Goal: Communication & Community: Participate in discussion

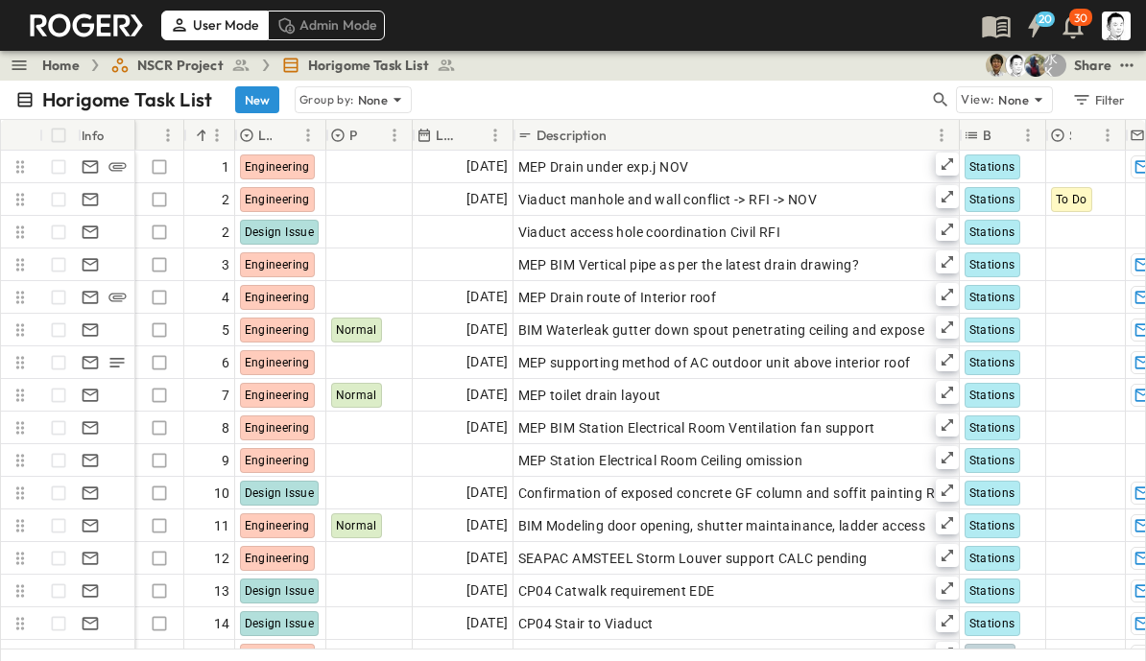
click at [943, 99] on icon "button" at bounding box center [941, 100] width 14 height 14
click at [821, 98] on input "text" at bounding box center [839, 99] width 134 height 28
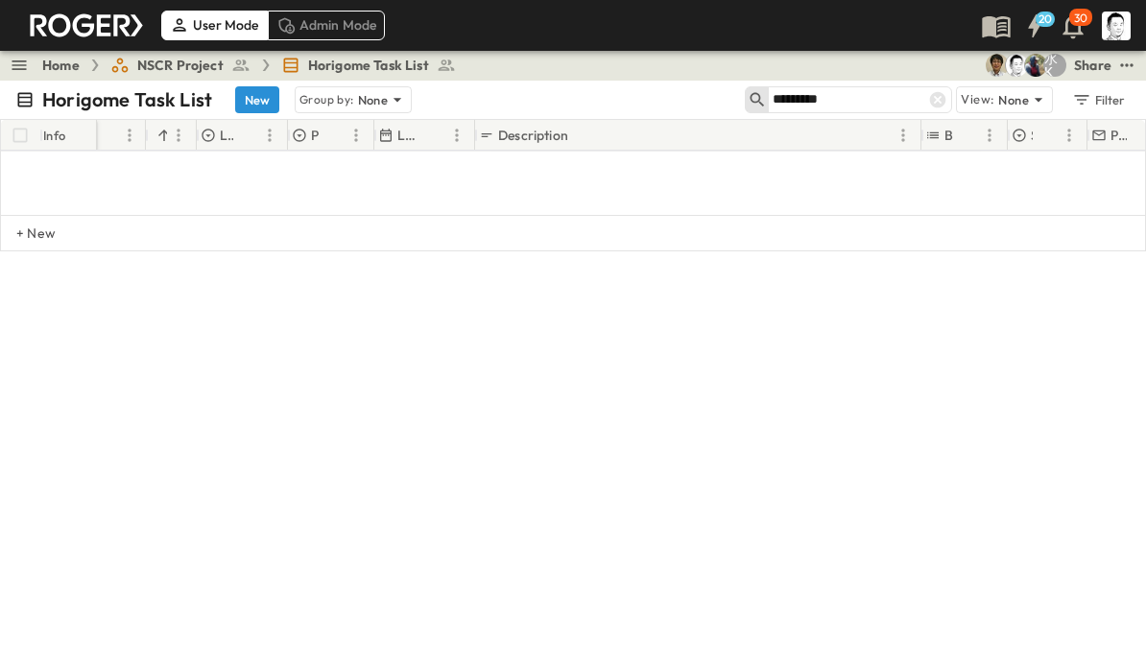
click at [804, 97] on input "*********" at bounding box center [839, 99] width 134 height 28
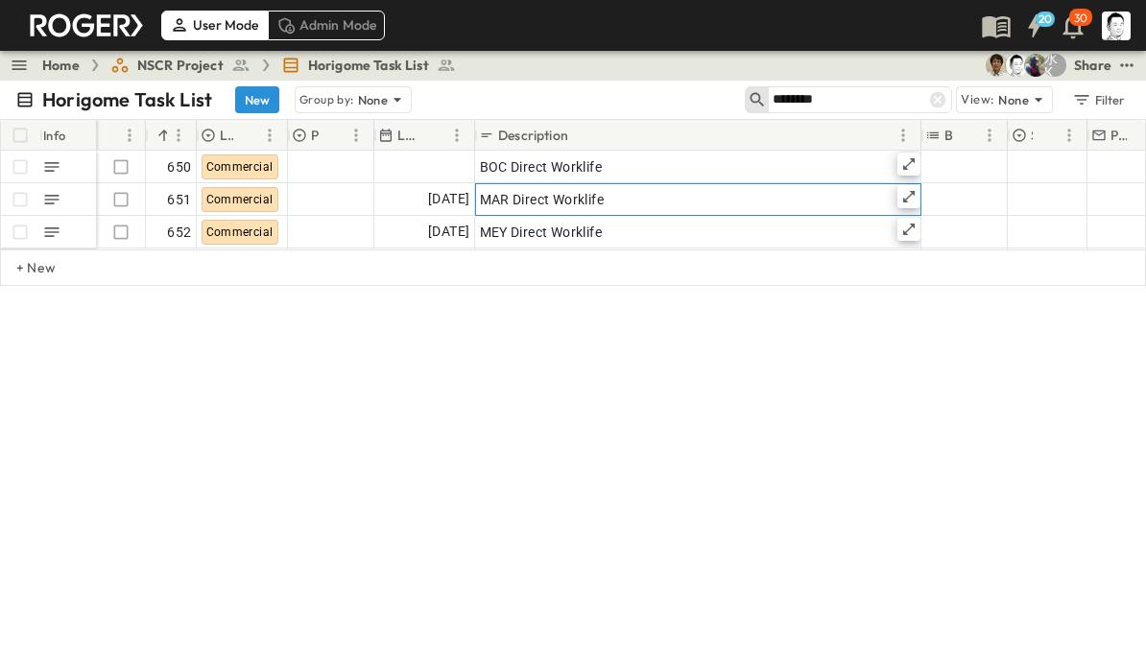
click at [909, 196] on icon at bounding box center [909, 197] width 12 height 12
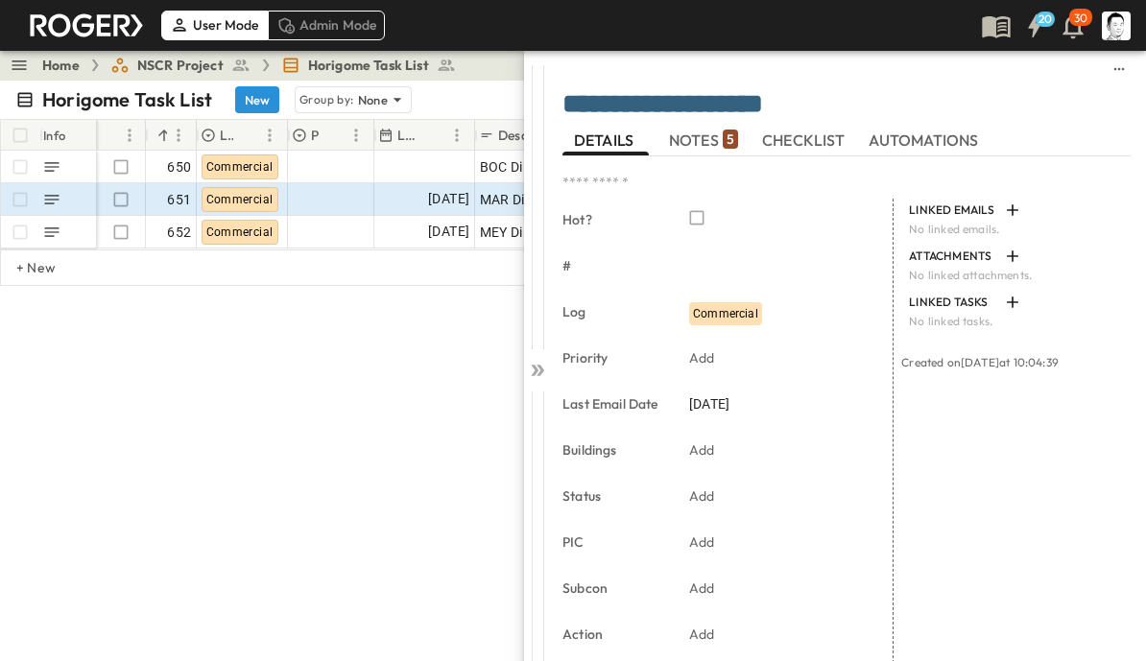
click at [712, 140] on span "NOTES 5" at bounding box center [703, 139] width 69 height 17
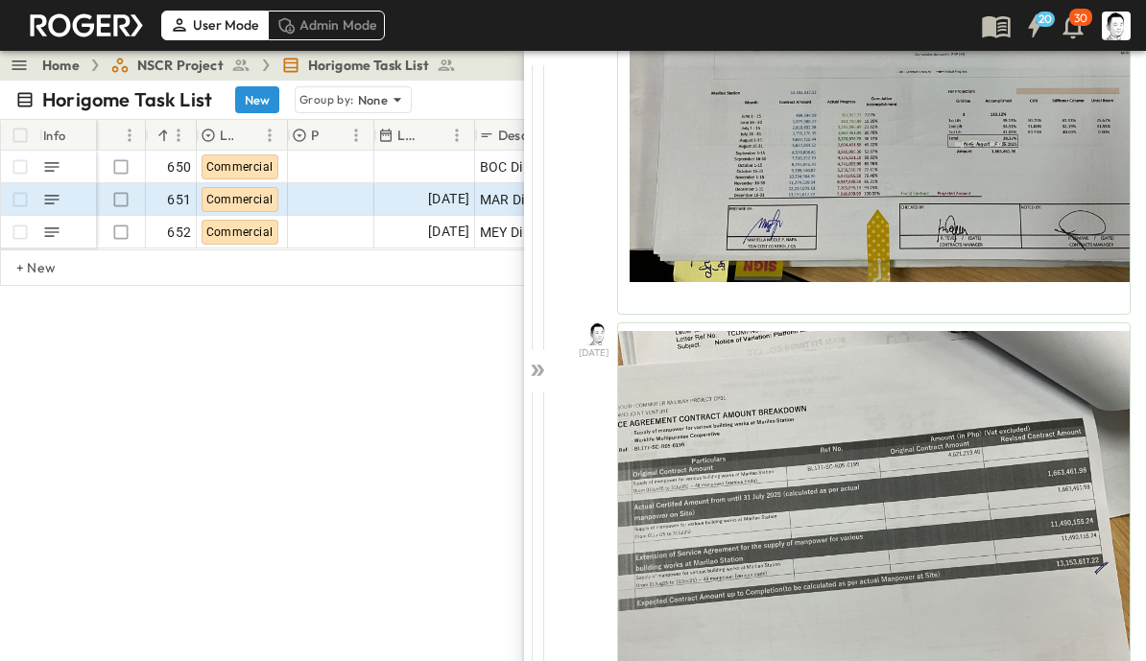
scroll to position [1714, 0]
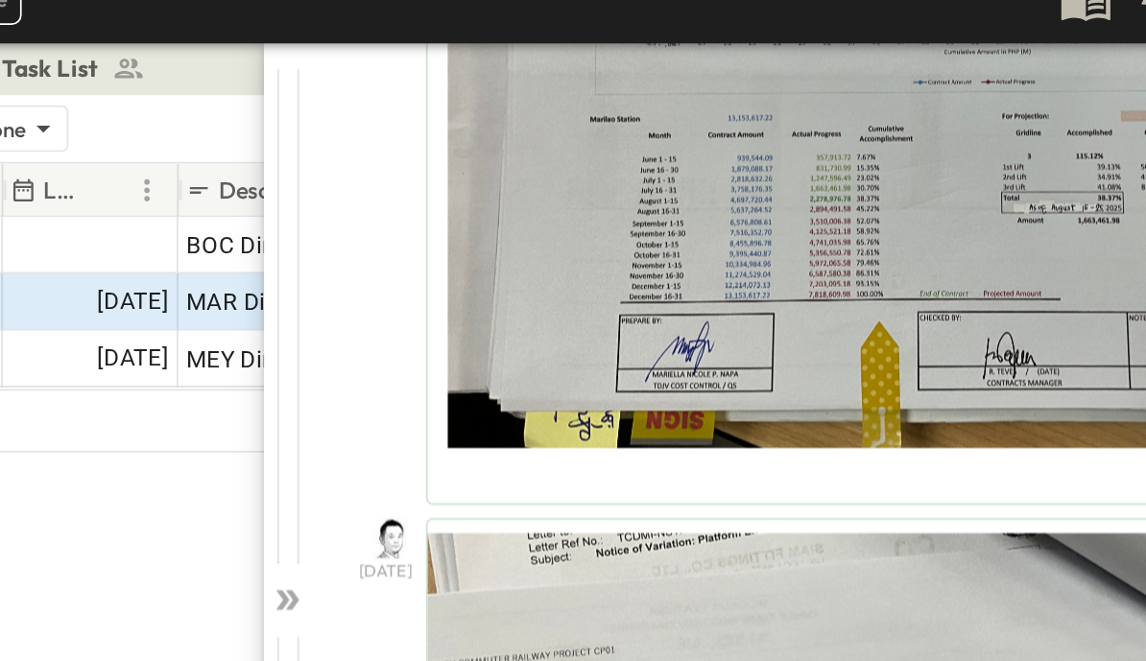
click at [528, 361] on icon at bounding box center [537, 370] width 19 height 19
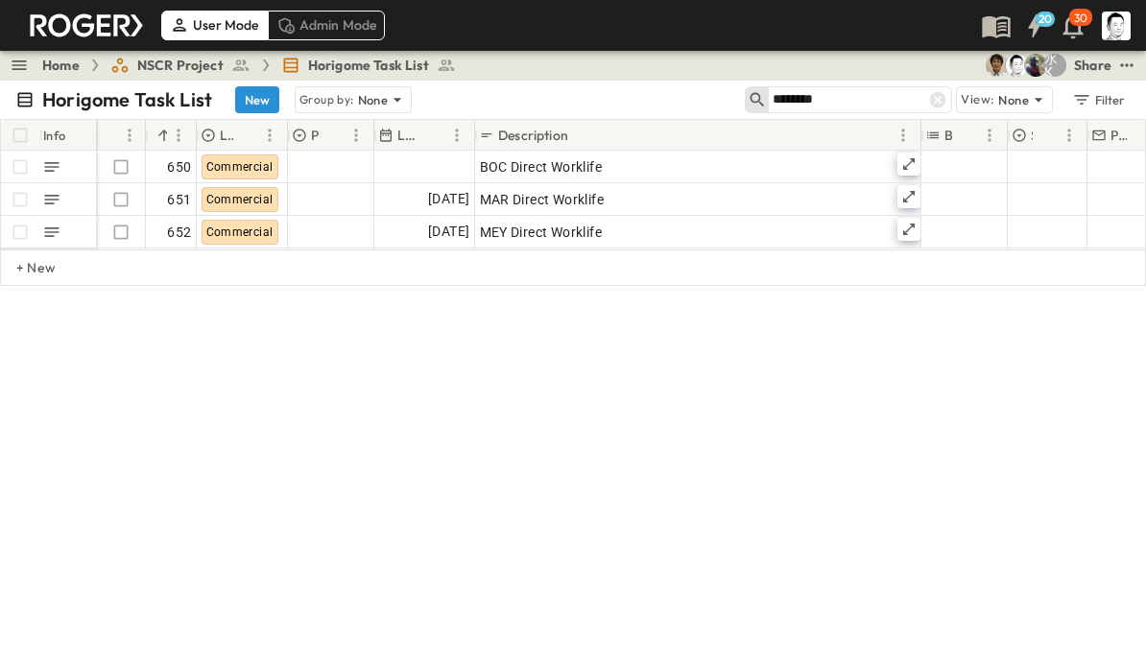
click at [871, 103] on input "********" at bounding box center [839, 99] width 134 height 28
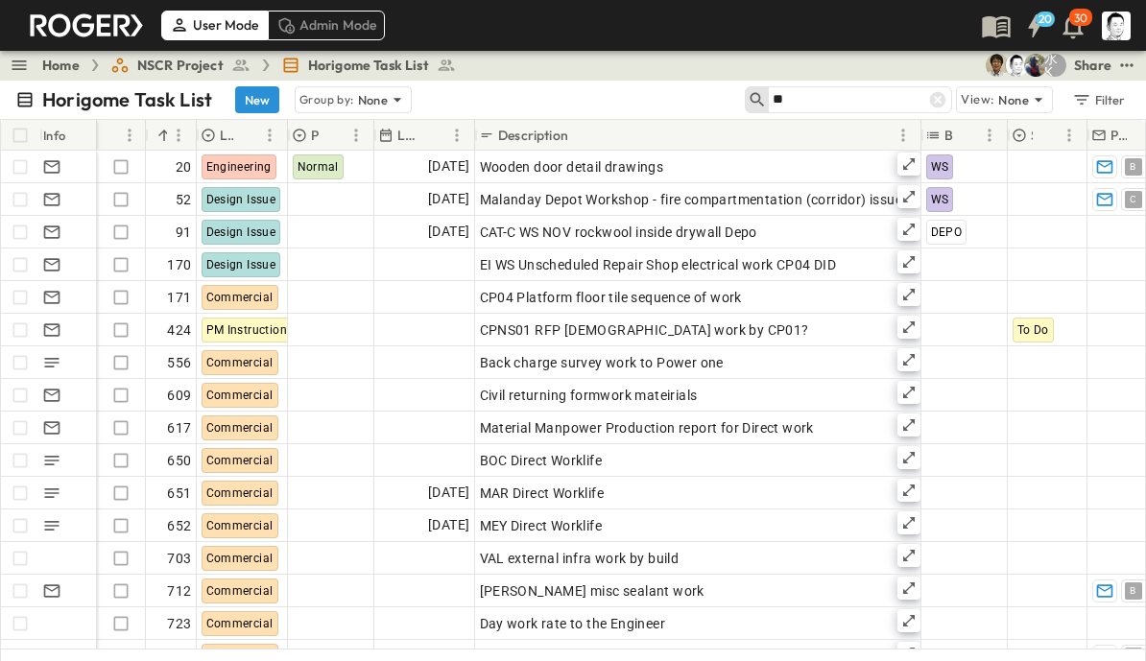
type input "*"
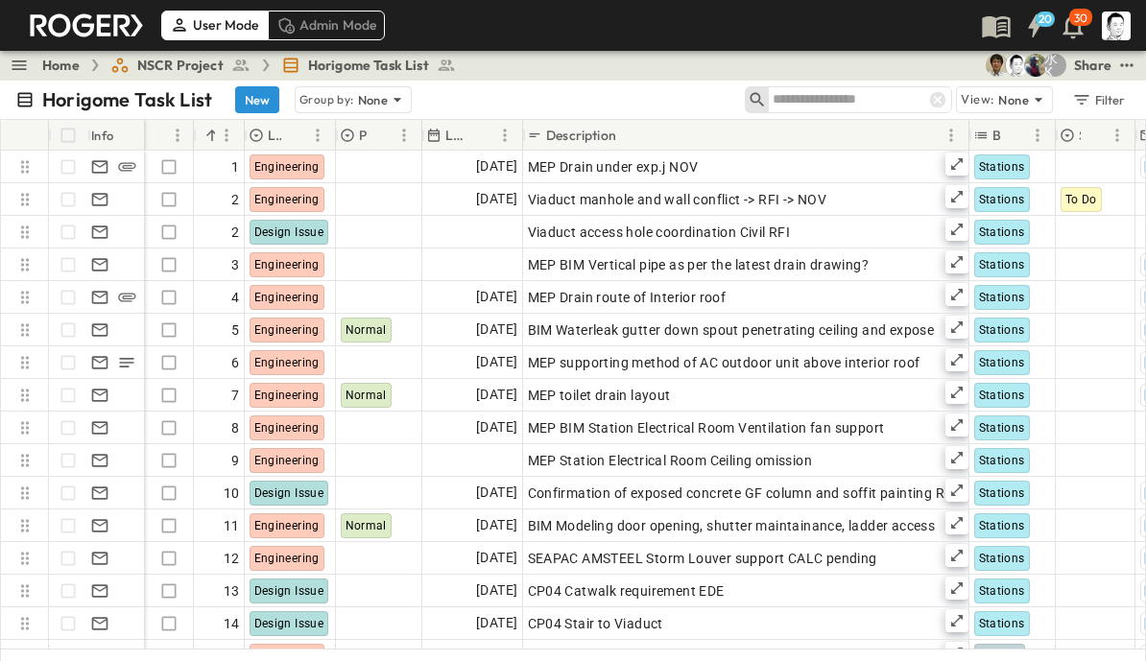
type input "*"
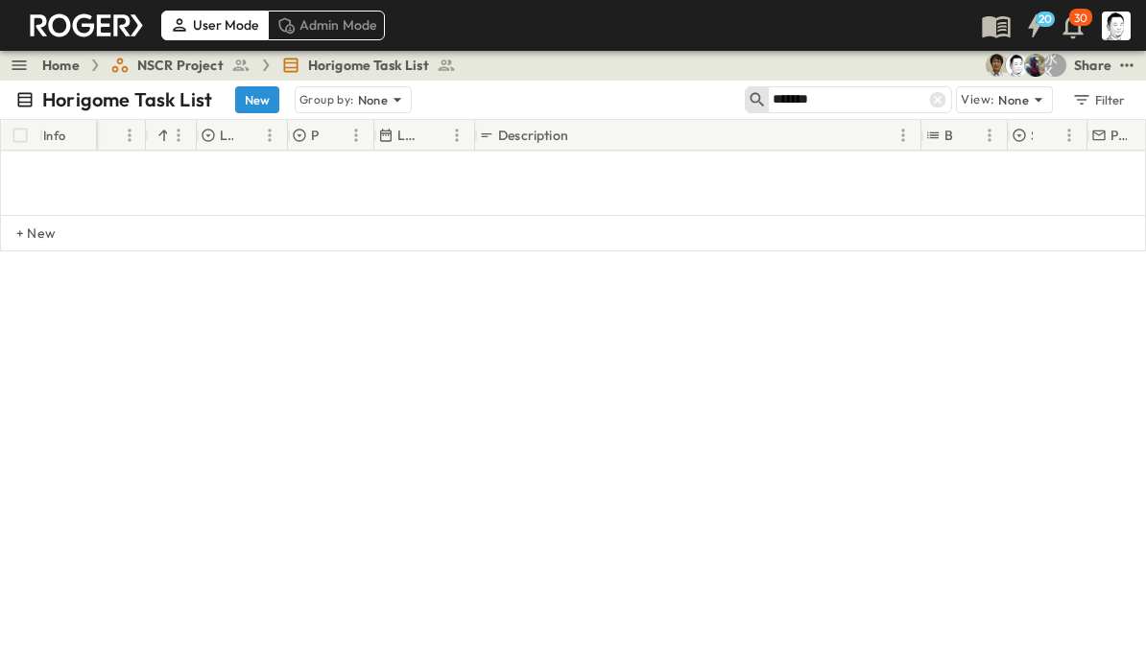
click at [859, 110] on input "*******" at bounding box center [839, 99] width 134 height 28
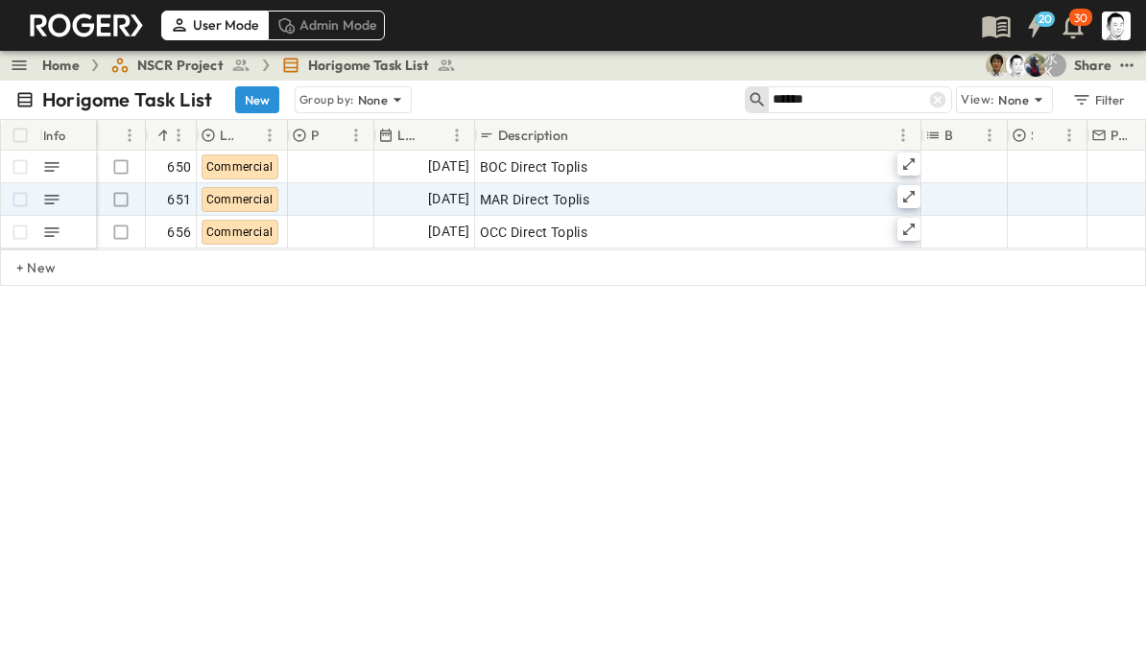
type input "******"
click at [911, 198] on icon at bounding box center [908, 196] width 15 height 15
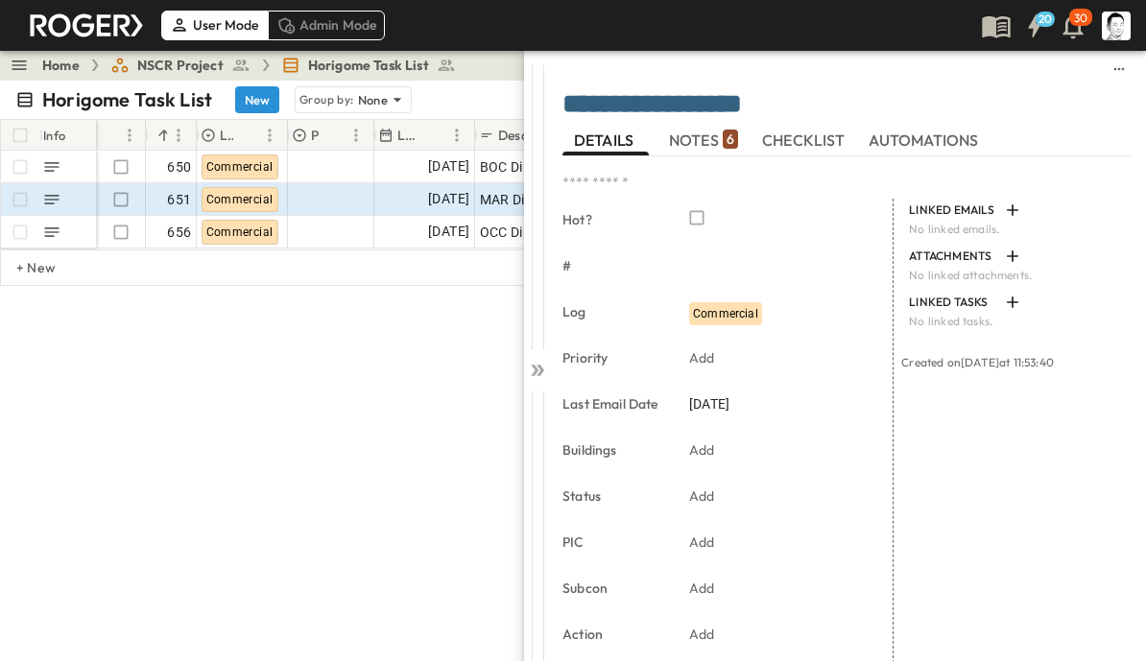
click at [710, 135] on span "NOTES 6" at bounding box center [703, 139] width 69 height 17
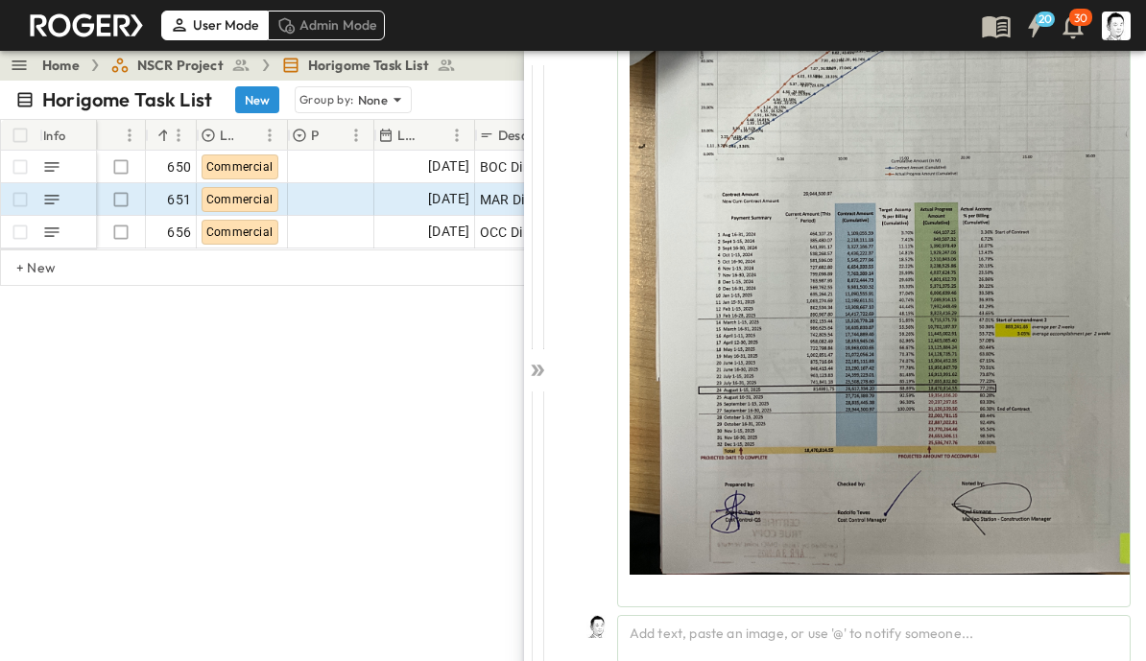
scroll to position [4306, 0]
click at [794, 636] on div "Add text, paste an image, or use '@' to notify someone..." at bounding box center [873, 639] width 513 height 49
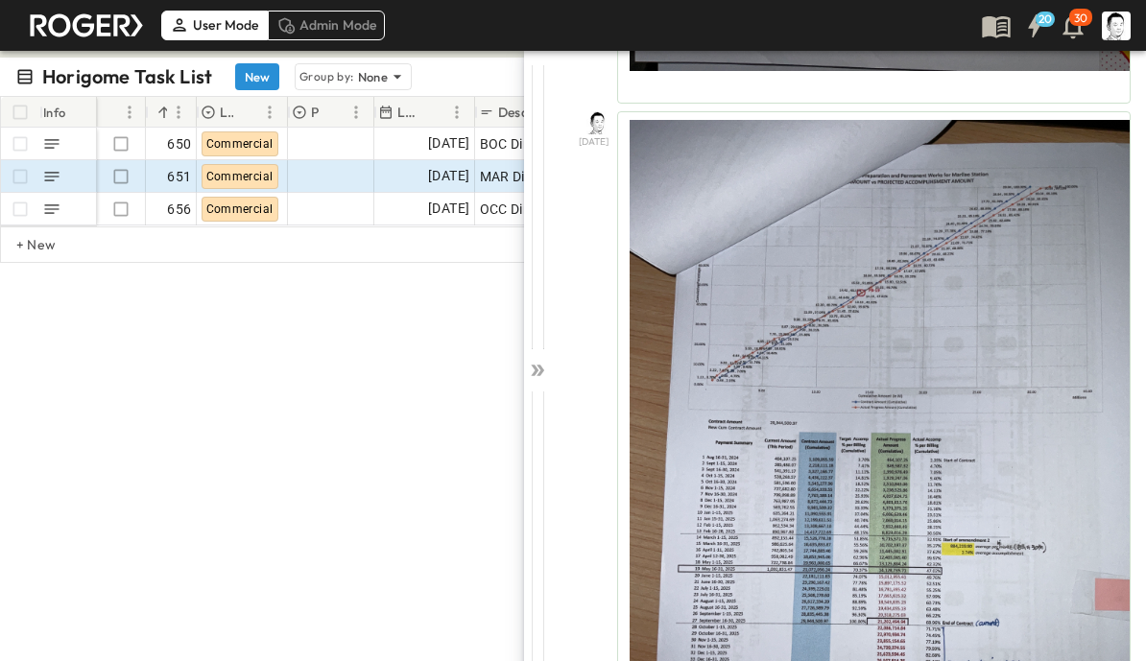
scroll to position [794, 0]
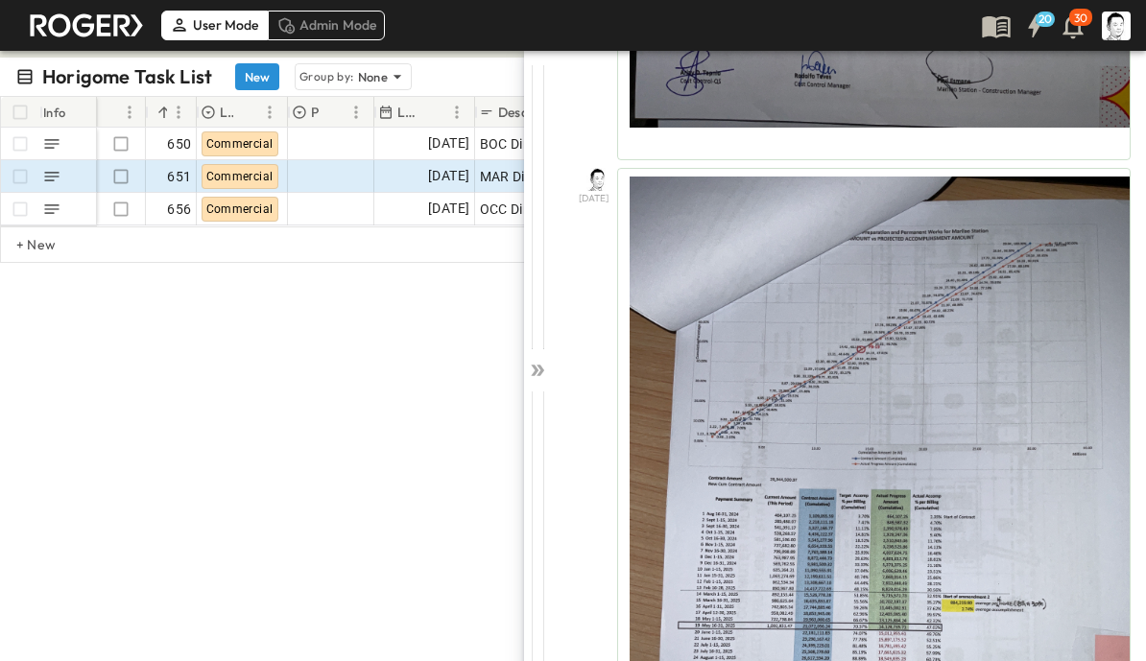
click at [533, 369] on icon at bounding box center [537, 370] width 19 height 19
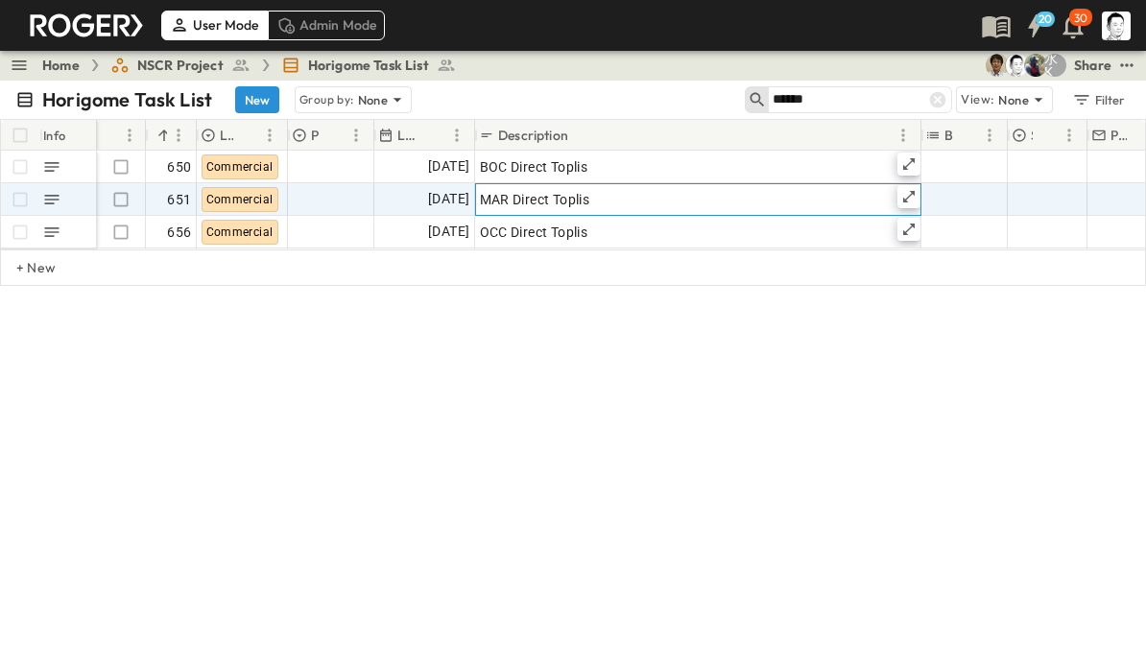
click at [917, 195] on div at bounding box center [908, 196] width 23 height 23
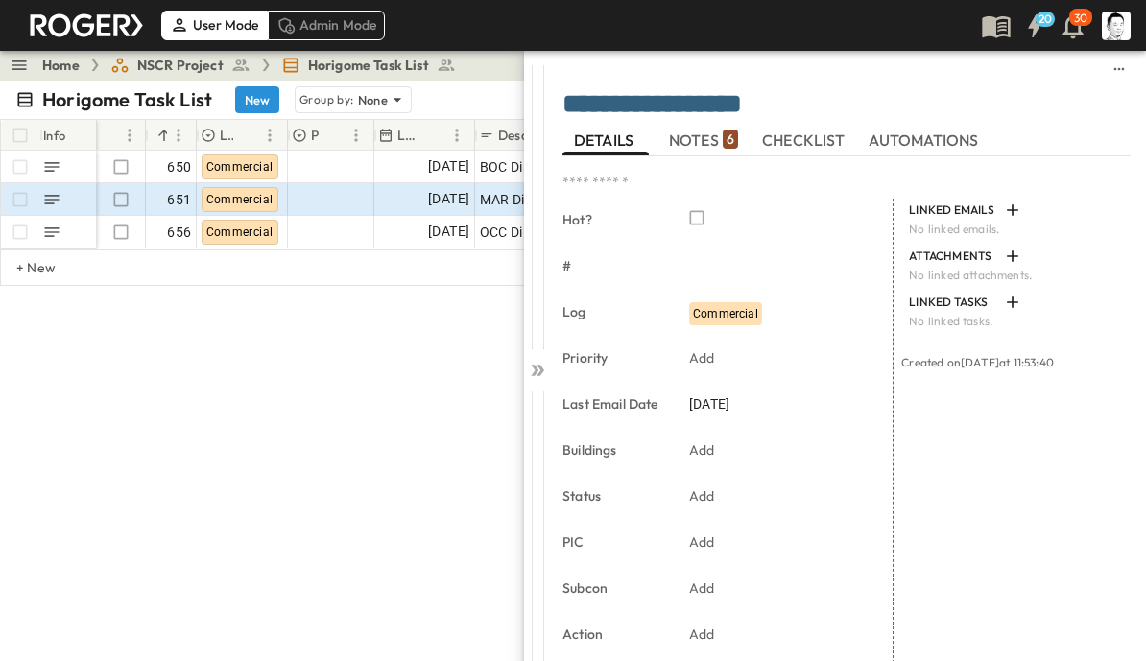
click at [700, 135] on span "NOTES 6" at bounding box center [703, 139] width 69 height 17
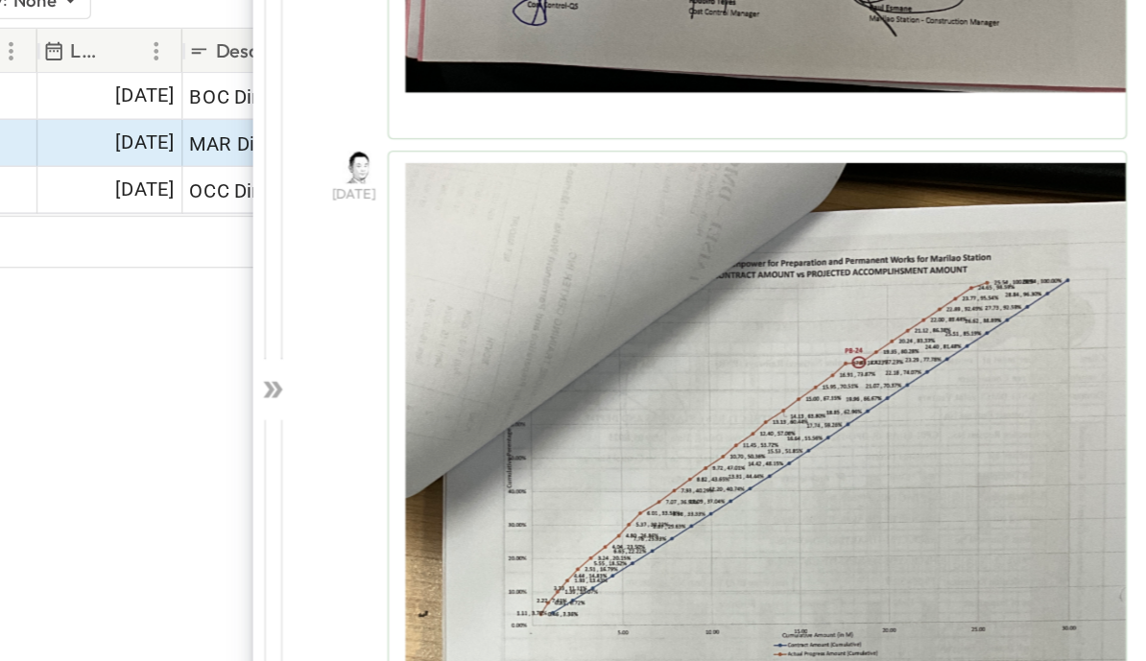
scroll to position [3922, 0]
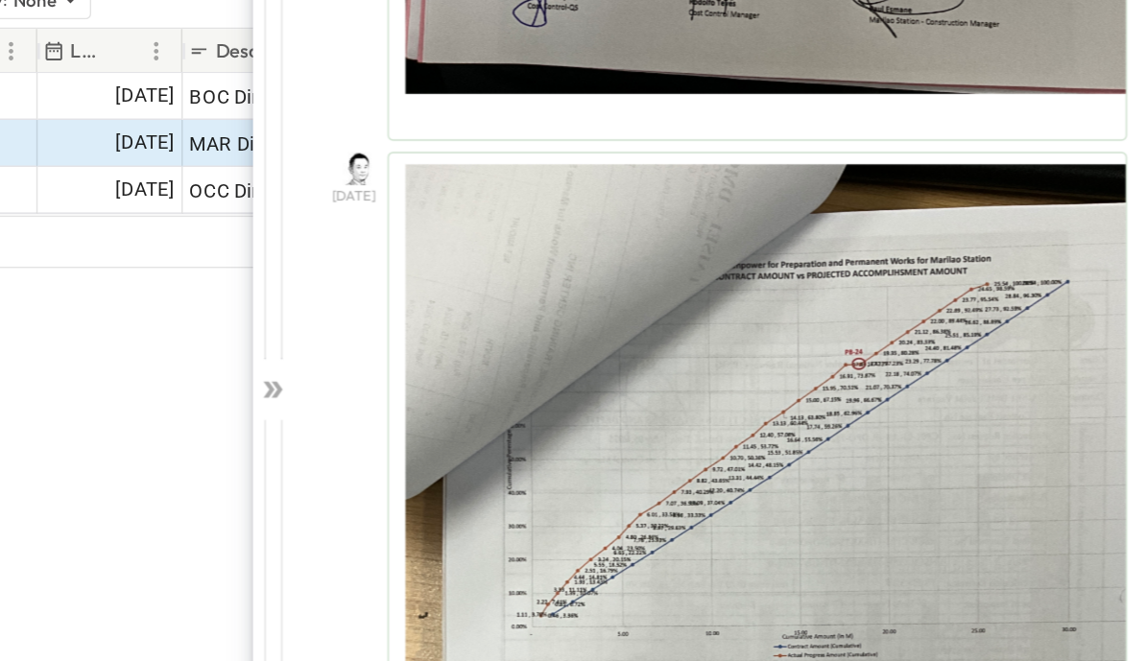
click at [531, 365] on icon at bounding box center [535, 371] width 8 height 12
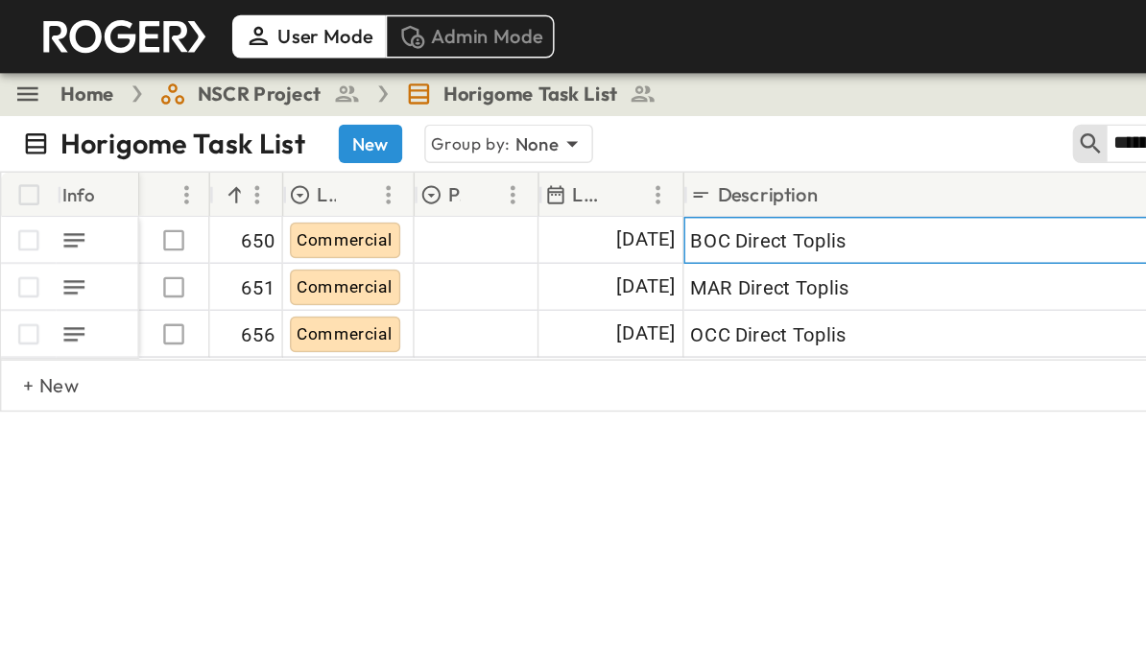
click at [673, 167] on div "BOC Direct Toplis" at bounding box center [698, 167] width 437 height 27
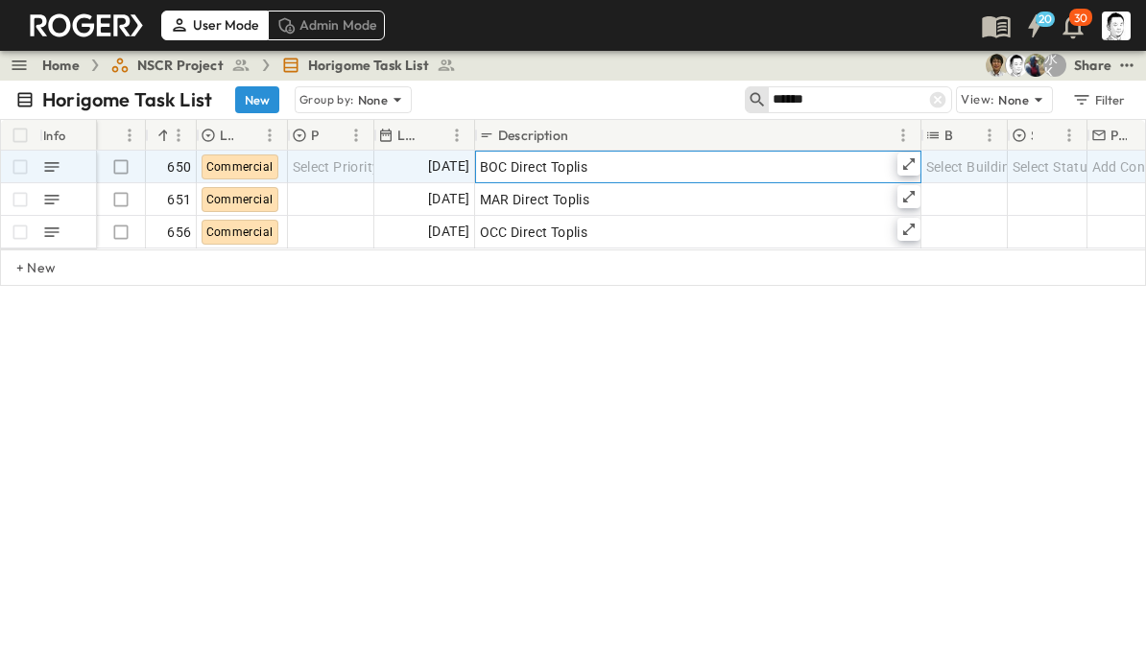
click at [910, 170] on icon at bounding box center [908, 163] width 15 height 15
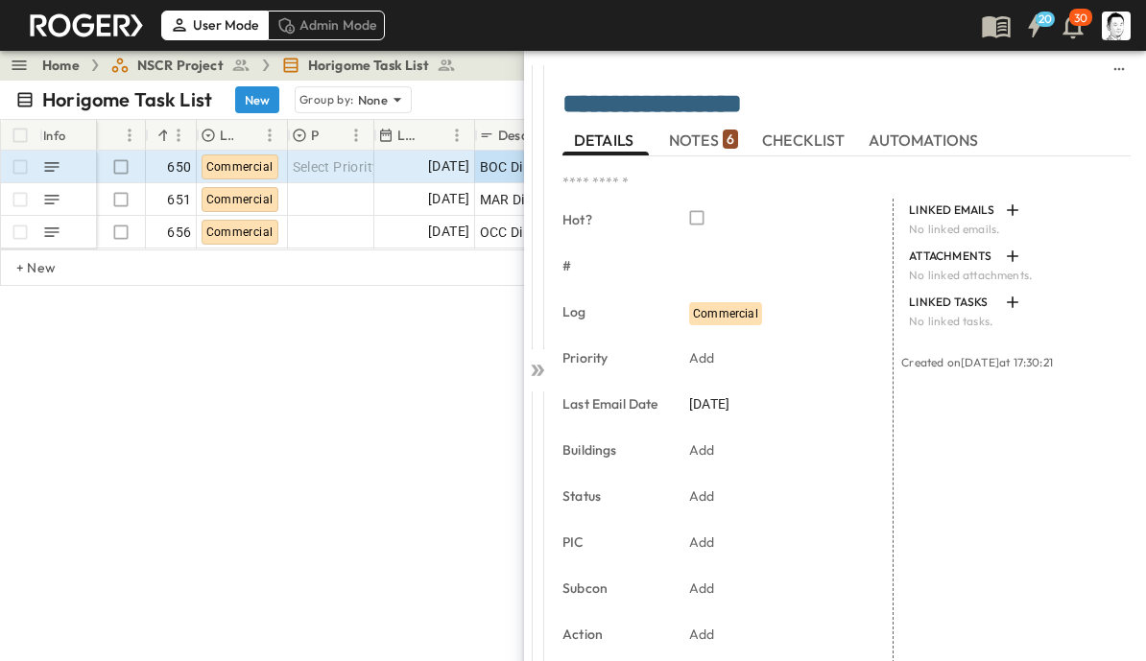
click at [712, 134] on span "NOTES 6" at bounding box center [703, 139] width 69 height 17
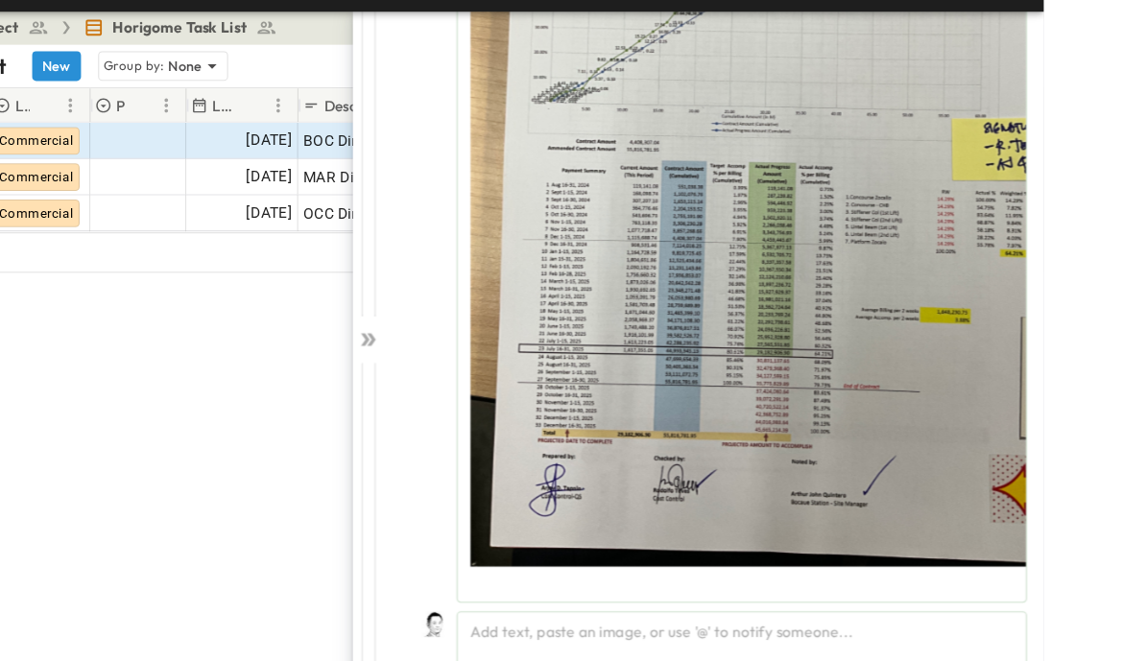
scroll to position [12, 0]
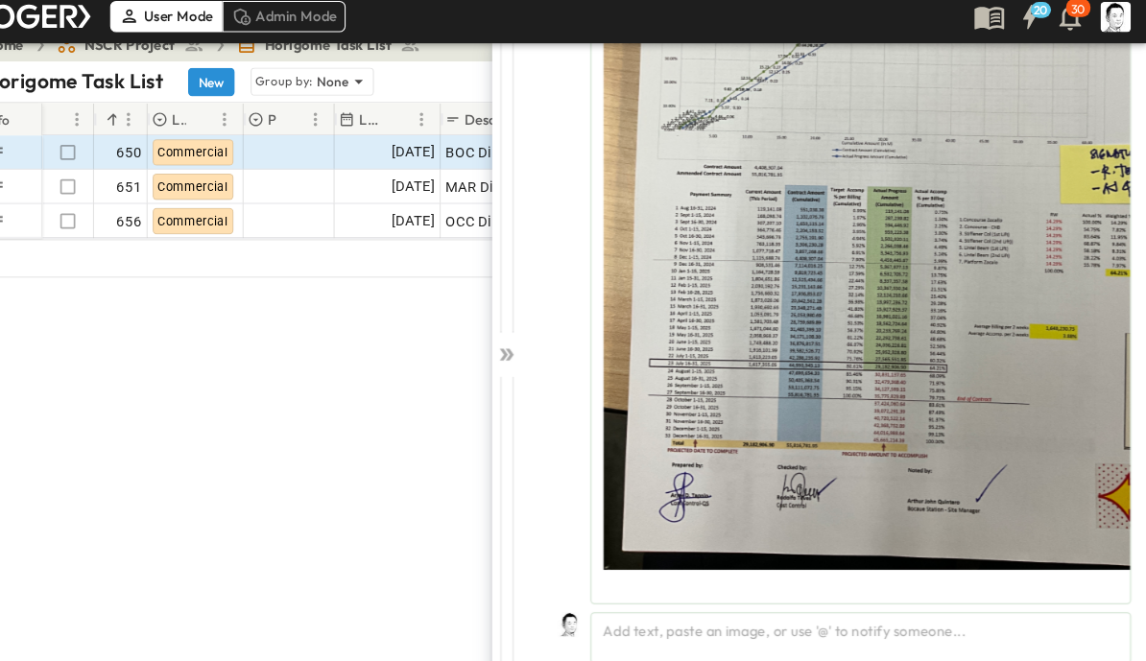
click at [851, 604] on div "Add text, paste an image, or use '@' to notify someone..." at bounding box center [873, 615] width 513 height 49
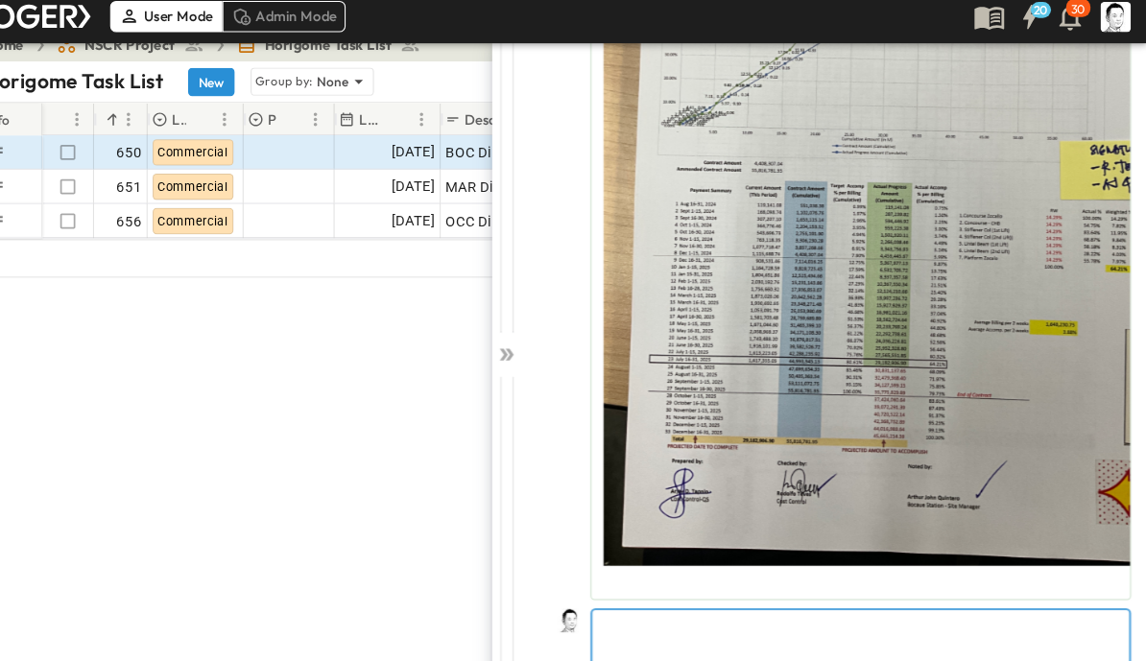
click at [774, 599] on p at bounding box center [873, 604] width 490 height 19
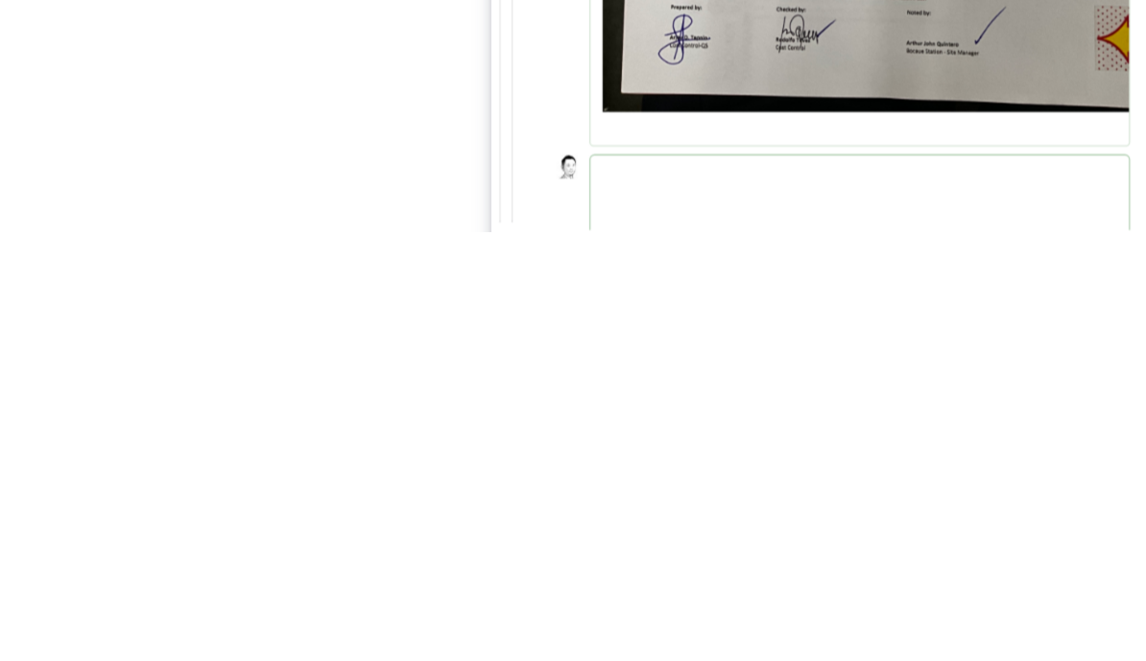
scroll to position [57, 0]
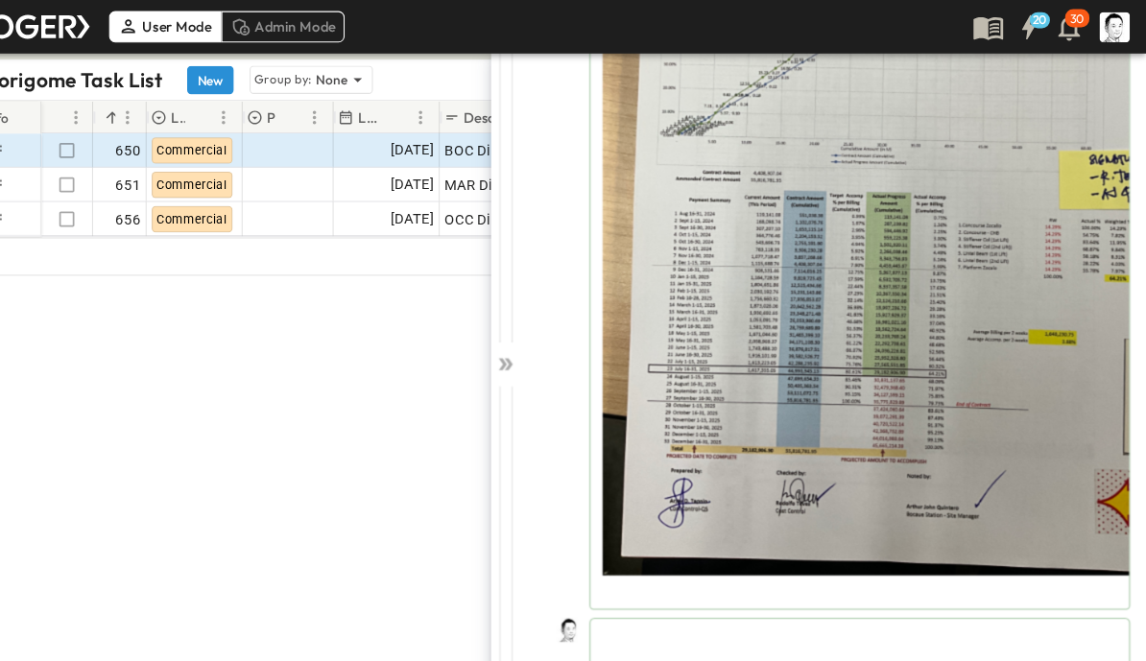
click at [790, 571] on p at bounding box center [873, 561] width 488 height 19
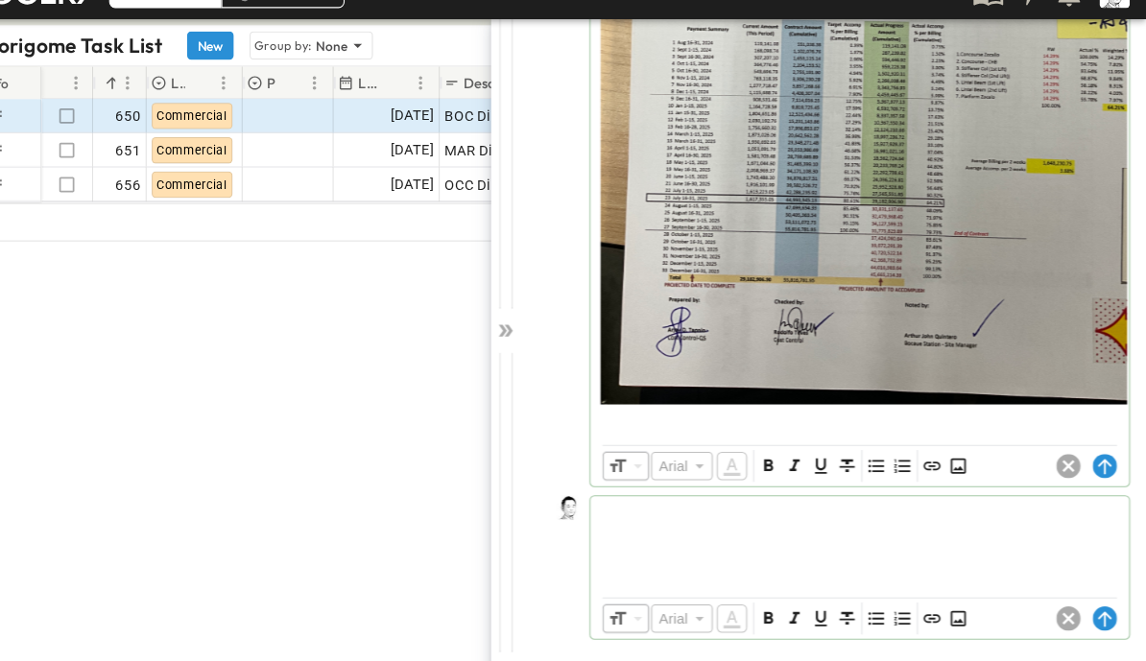
scroll to position [4113, 0]
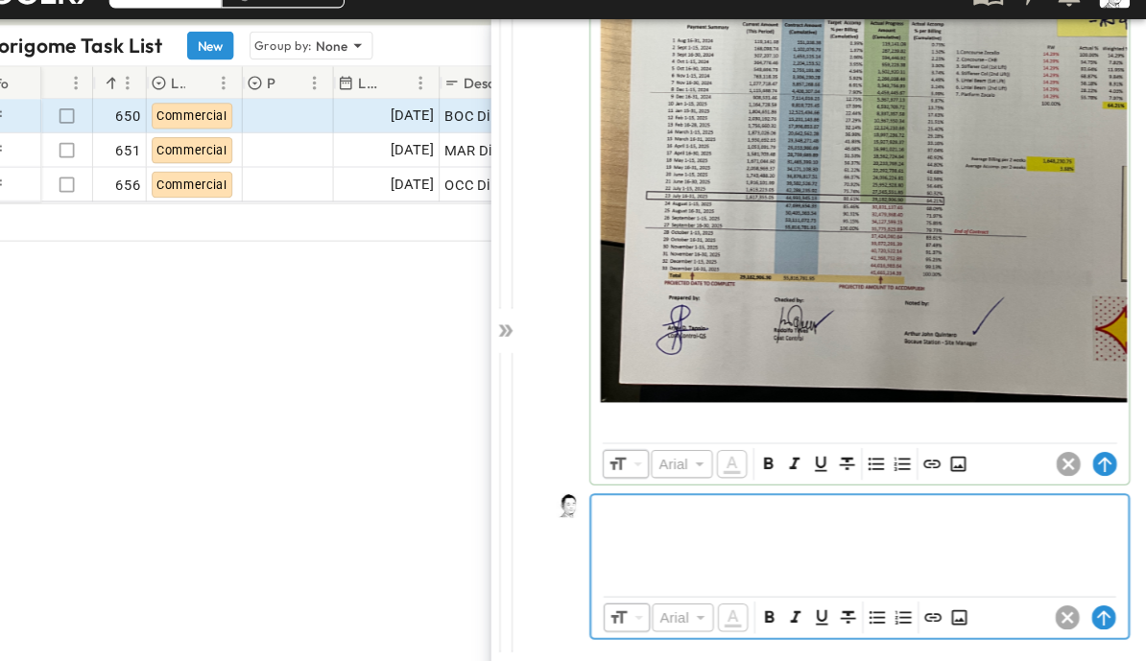
click at [959, 609] on icon "Insert Image" at bounding box center [968, 618] width 19 height 19
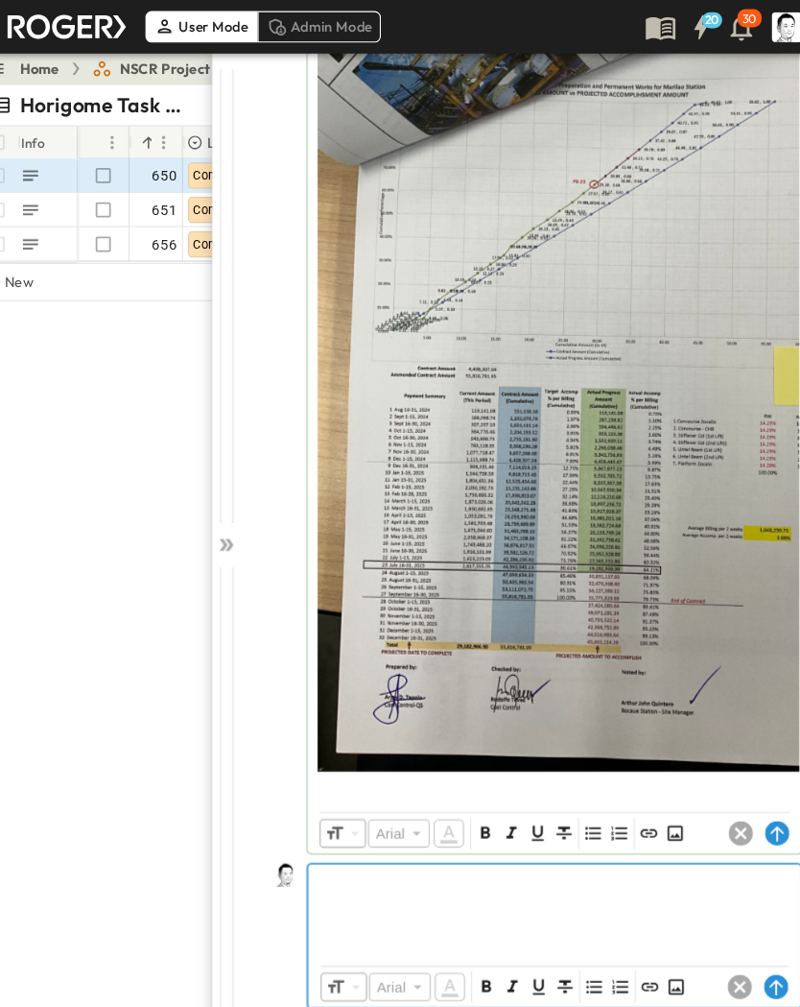
scroll to position [0, 0]
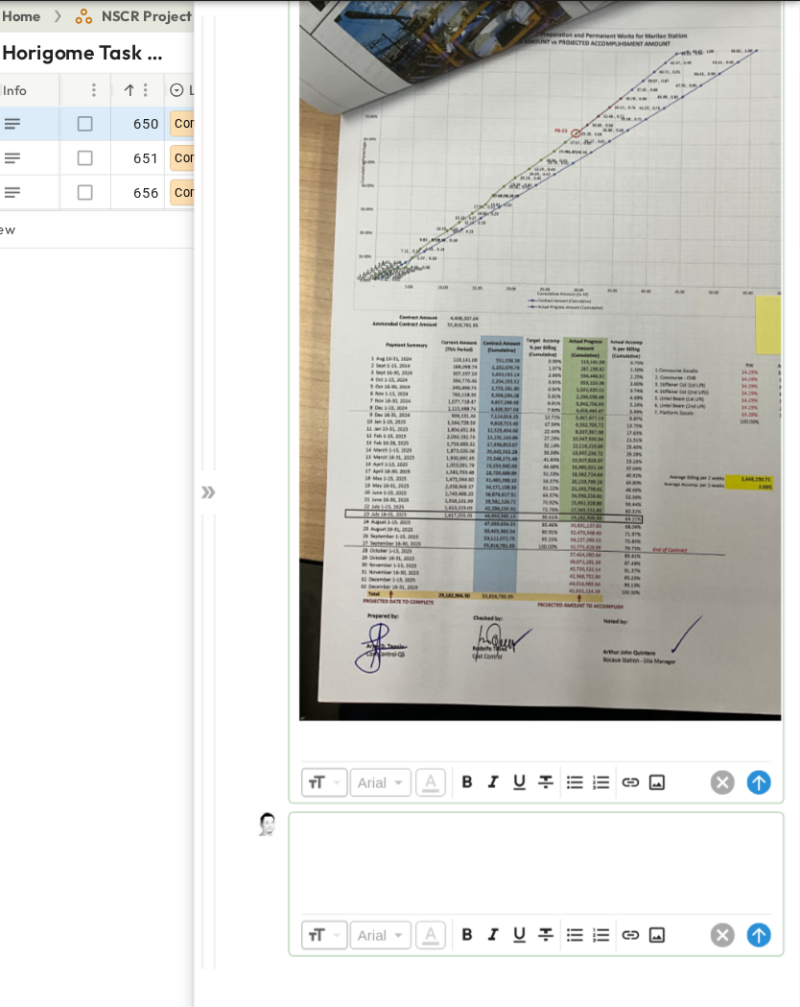
click at [754, 660] on icon at bounding box center [760, 938] width 12 height 14
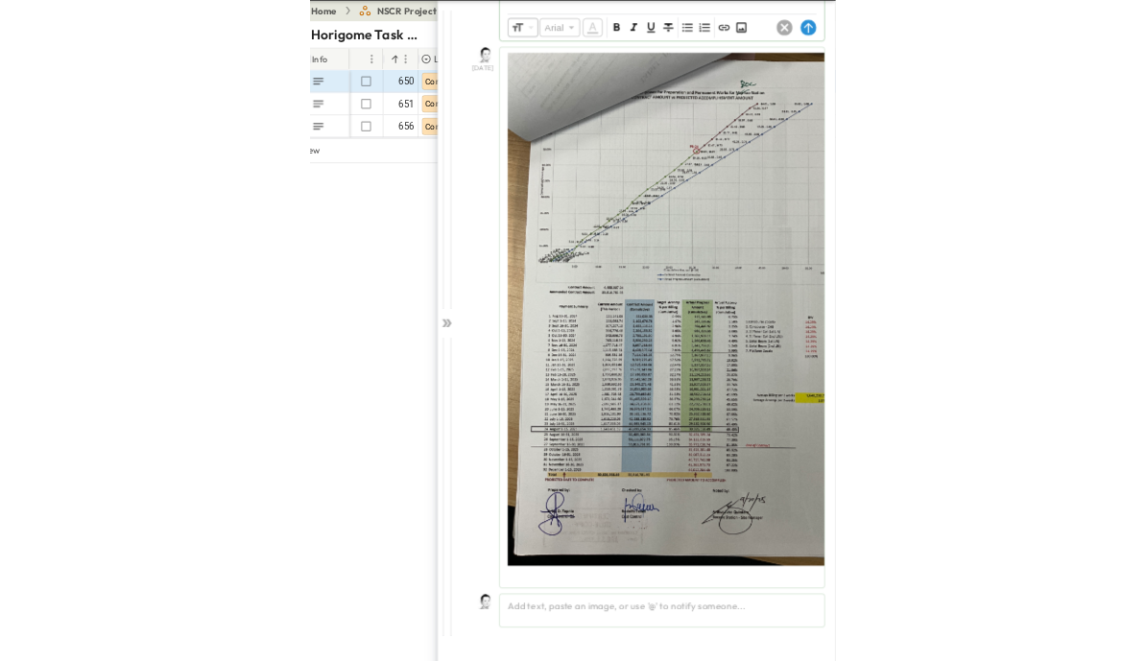
scroll to position [4523, 0]
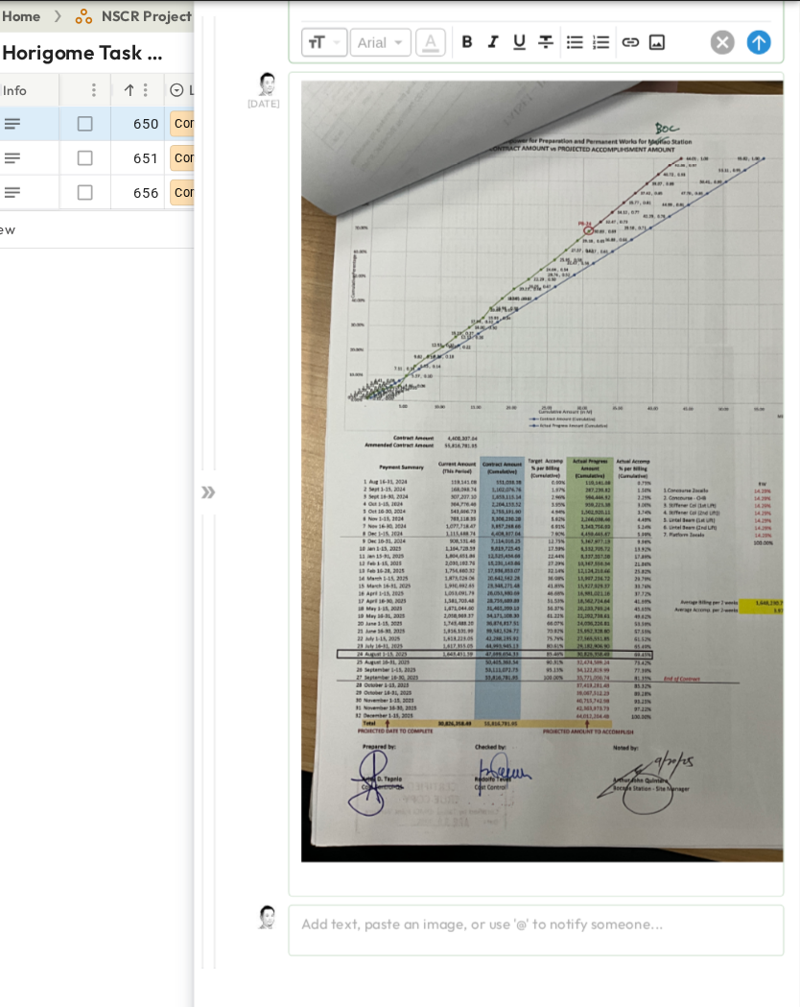
click at [228, 508] on icon at bounding box center [237, 517] width 19 height 19
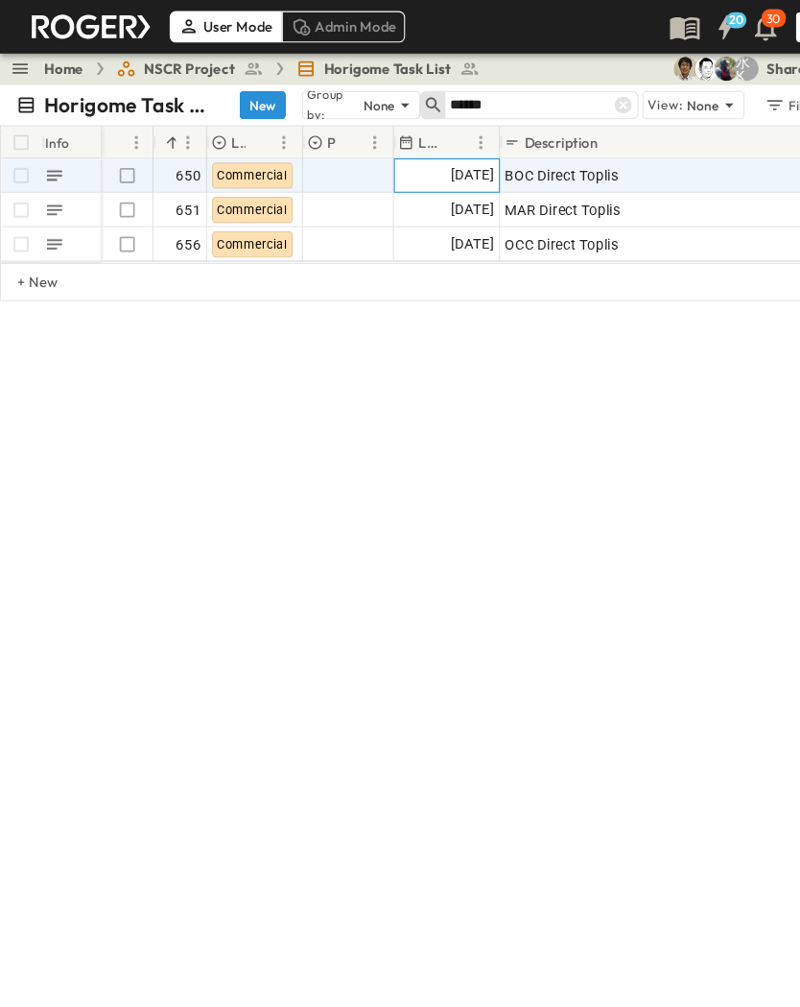
click at [440, 164] on span "[DATE]" at bounding box center [448, 166] width 41 height 22
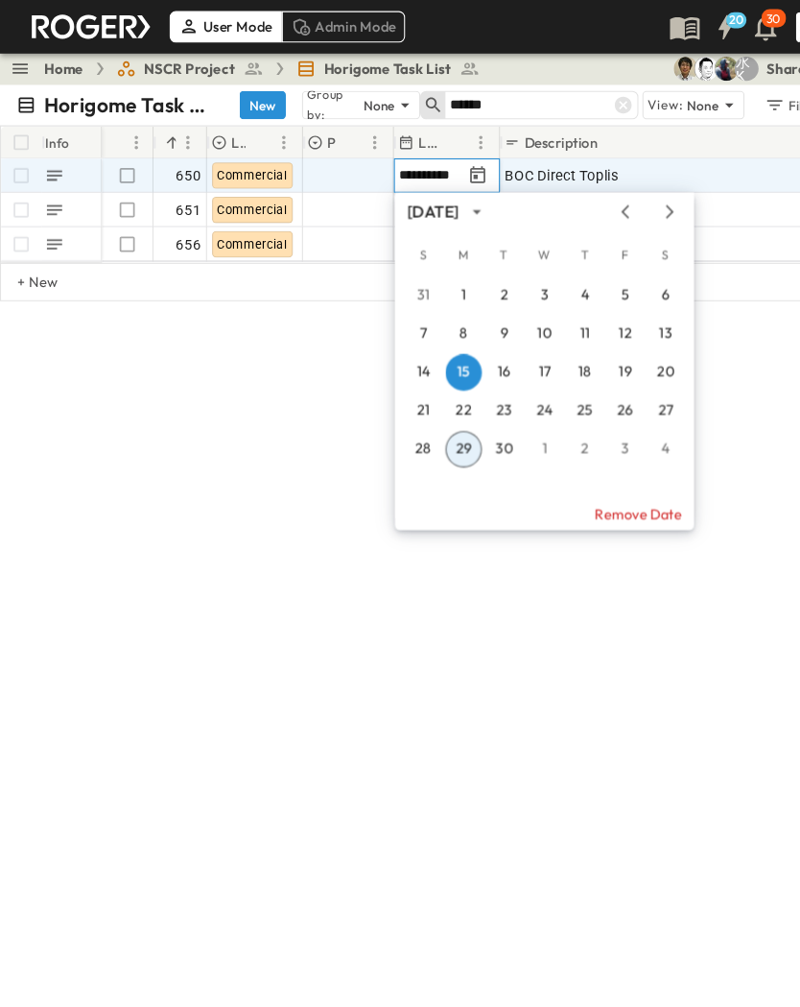
click at [439, 417] on button "29" at bounding box center [440, 427] width 35 height 35
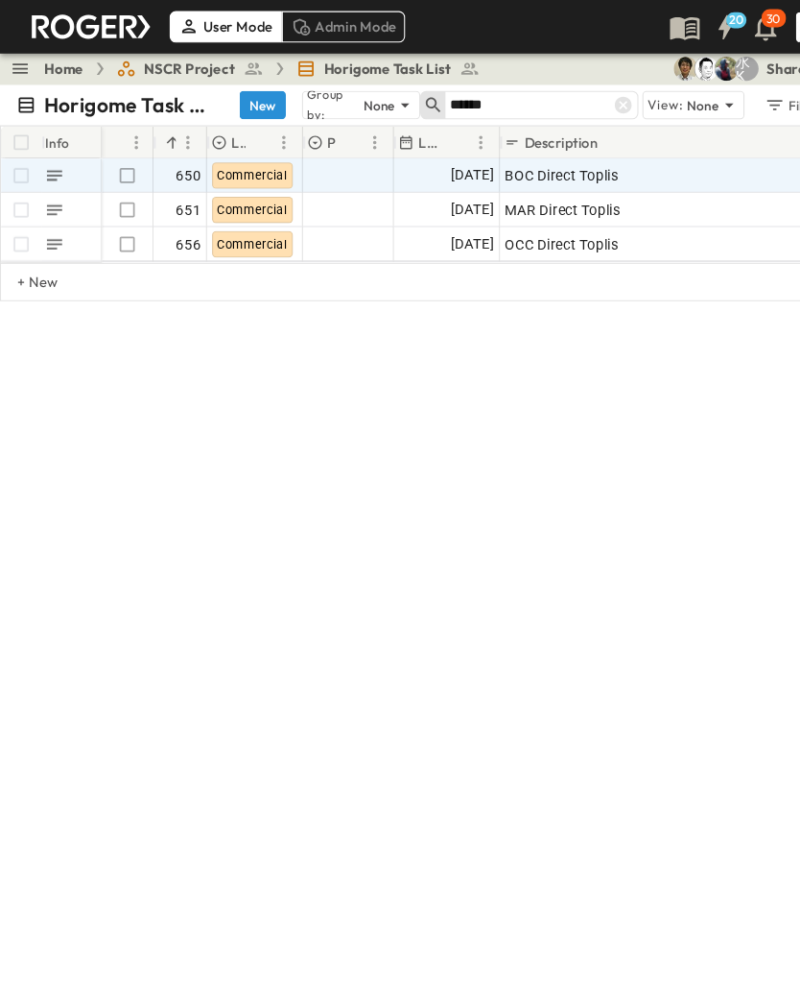
click at [565, 565] on div "Horigome Task List New Group by: None ****** View: None Filter Info Hot? # Log …" at bounding box center [400, 530] width 800 height 898
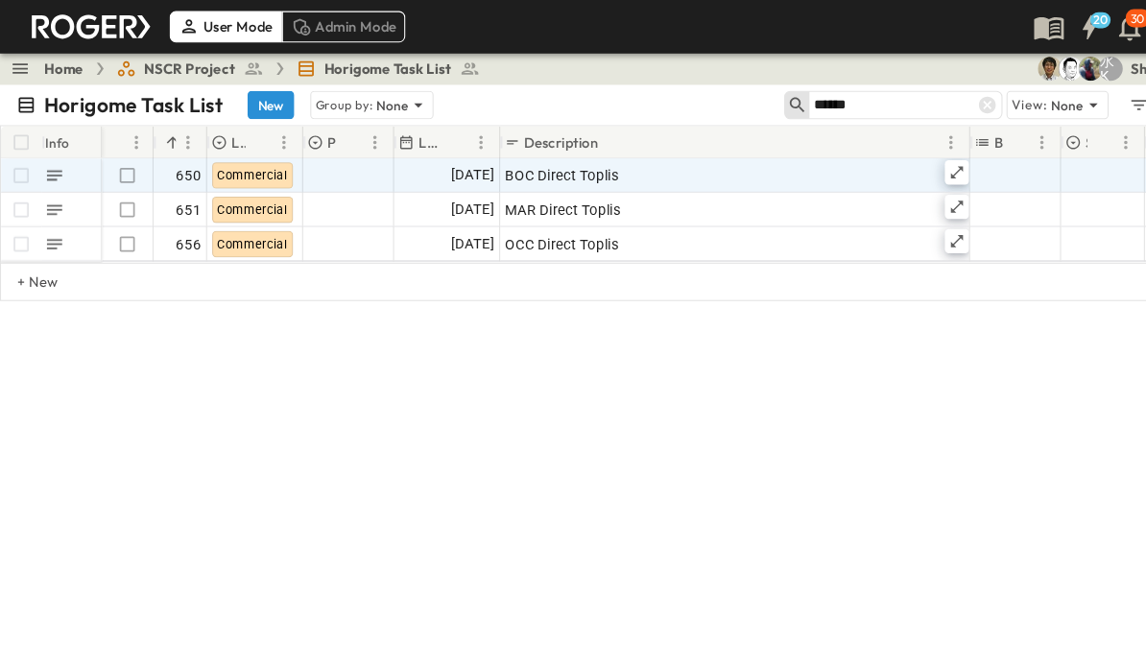
click at [939, 102] on icon at bounding box center [937, 99] width 19 height 19
